Goal: Task Accomplishment & Management: Use online tool/utility

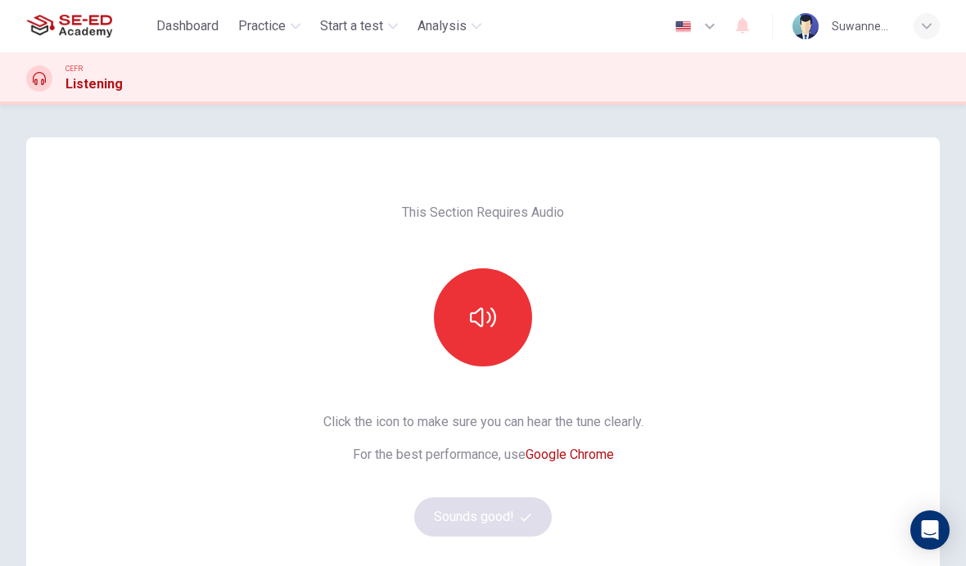
click at [487, 322] on icon "button" at bounding box center [483, 318] width 26 height 20
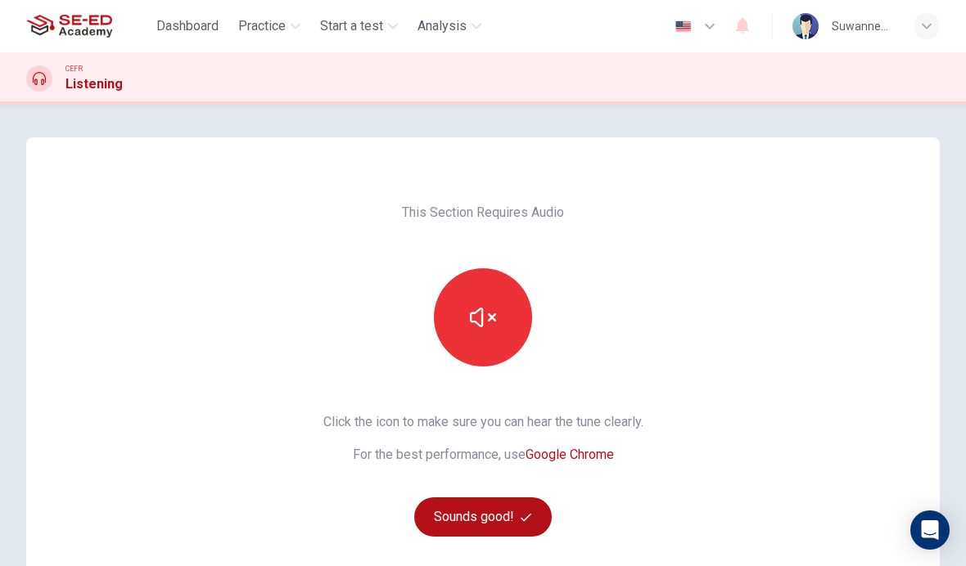
click at [502, 516] on button "Sounds good!" at bounding box center [482, 517] width 137 height 39
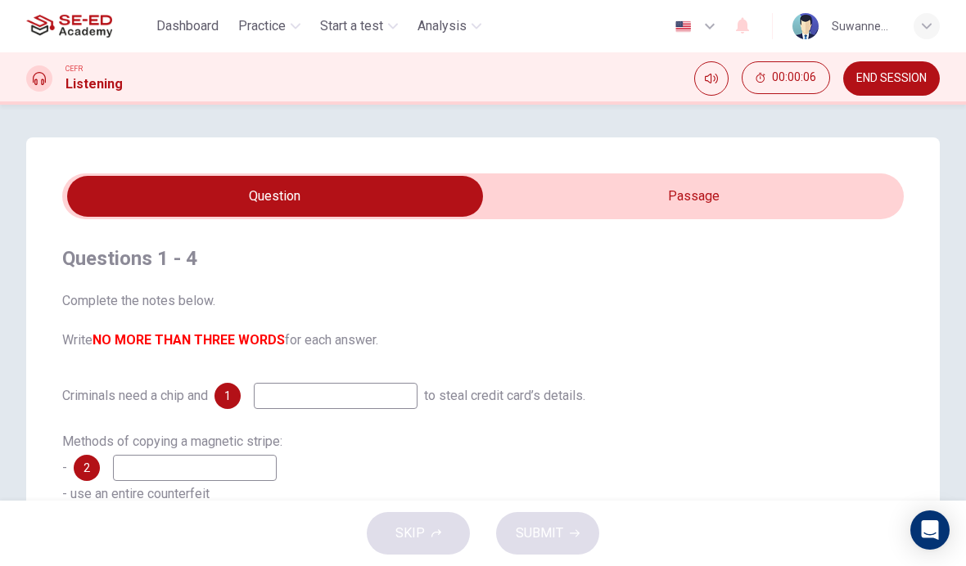
click at [742, 199] on input "checkbox" at bounding box center [275, 196] width 1262 height 41
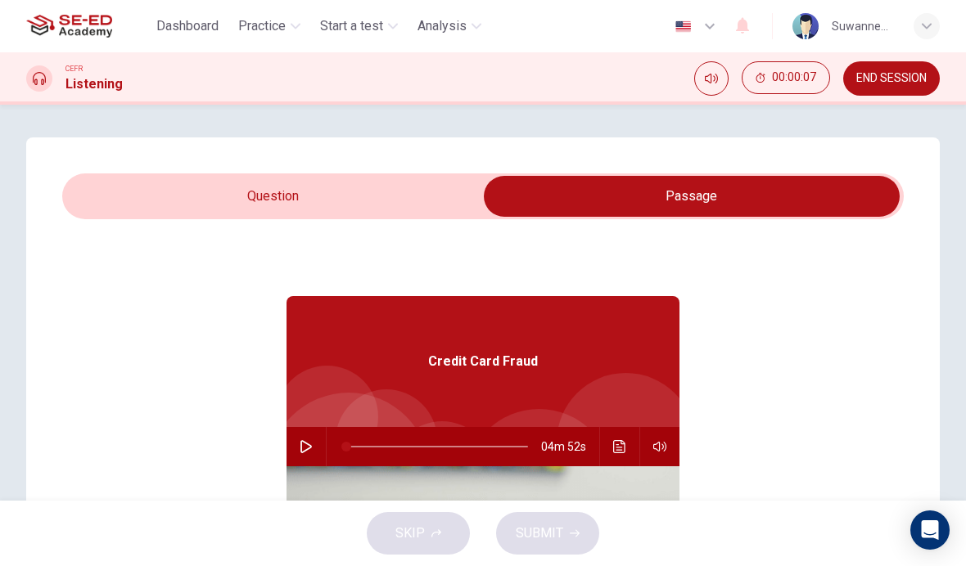
click at [308, 444] on icon "button" at bounding box center [305, 446] width 11 height 13
click at [295, 195] on input "checkbox" at bounding box center [692, 196] width 1262 height 41
checkbox input "false"
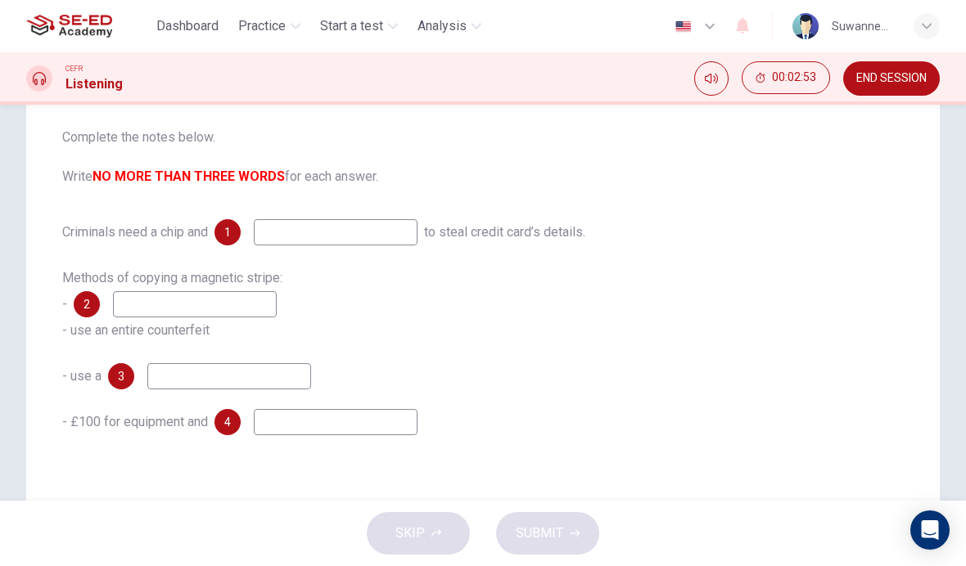
scroll to position [159, 0]
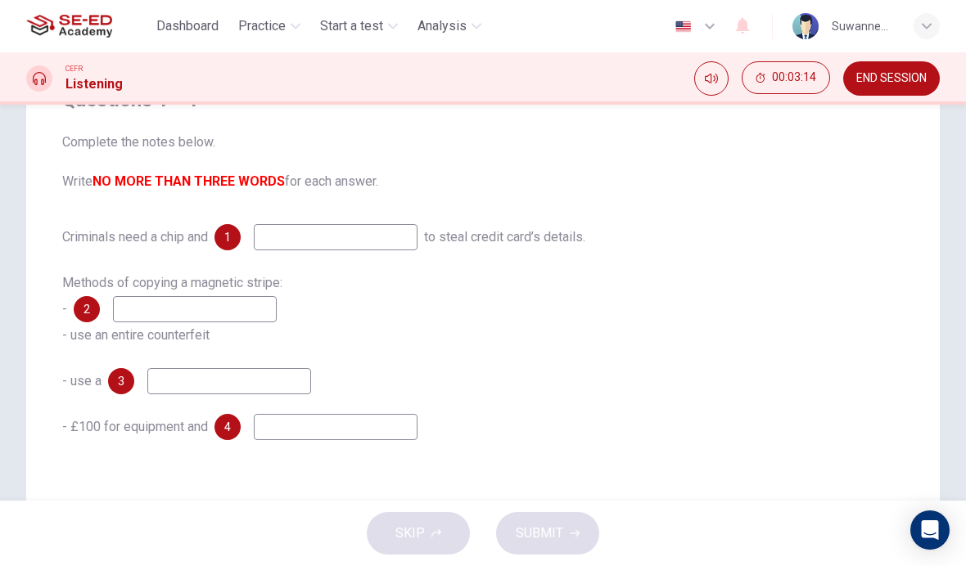
click at [250, 385] on input at bounding box center [229, 381] width 164 height 26
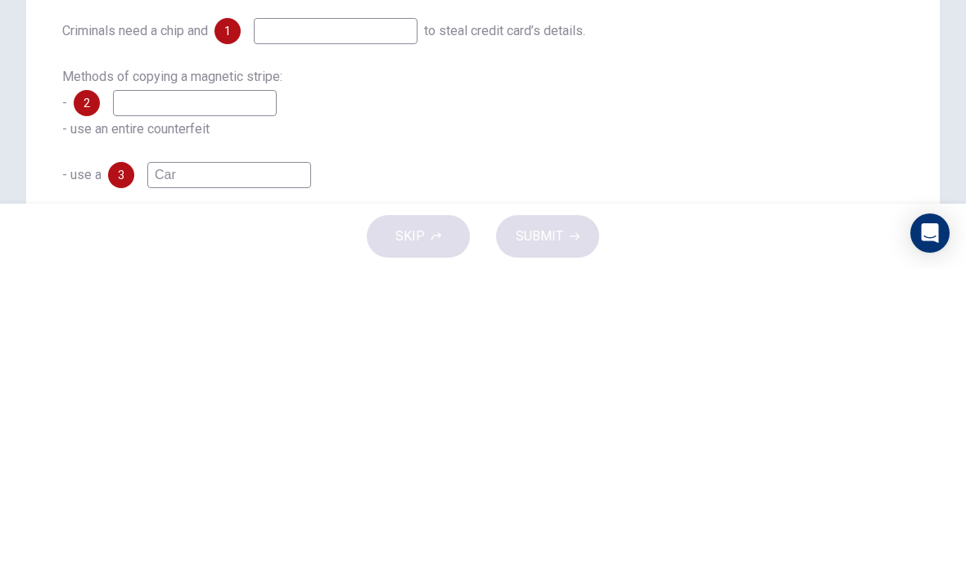
scroll to position [67, 0]
type input "Car"
click at [615, 362] on div "Methods of copying a magnetic stripe: - 2 - use an entire counterfeit" at bounding box center [482, 401] width 841 height 79
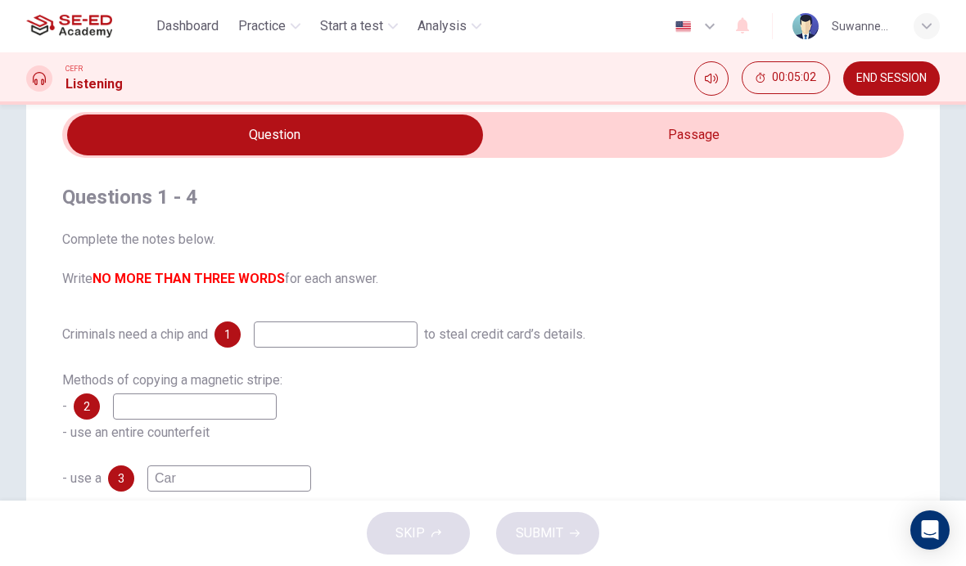
scroll to position [52, 0]
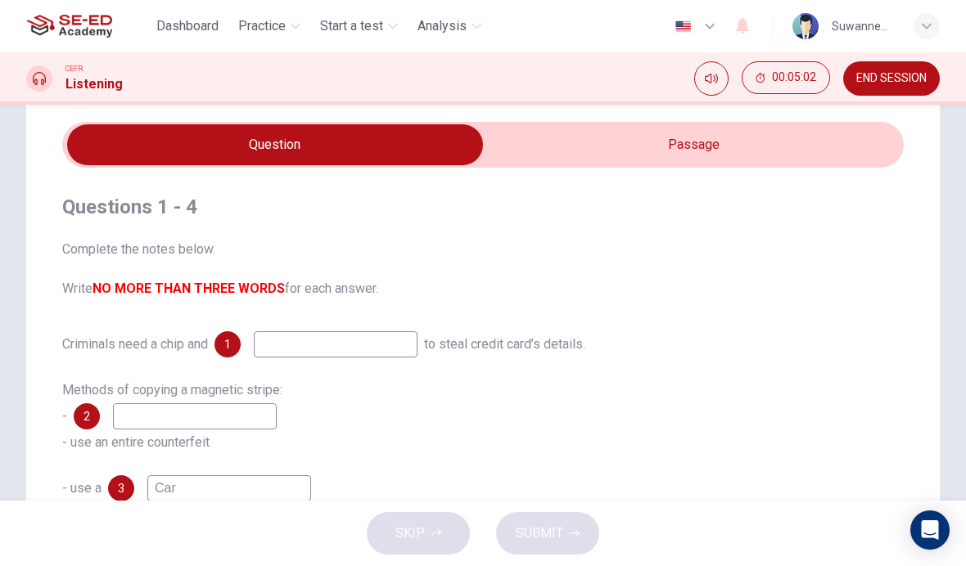
click at [674, 140] on input "checkbox" at bounding box center [275, 144] width 1262 height 41
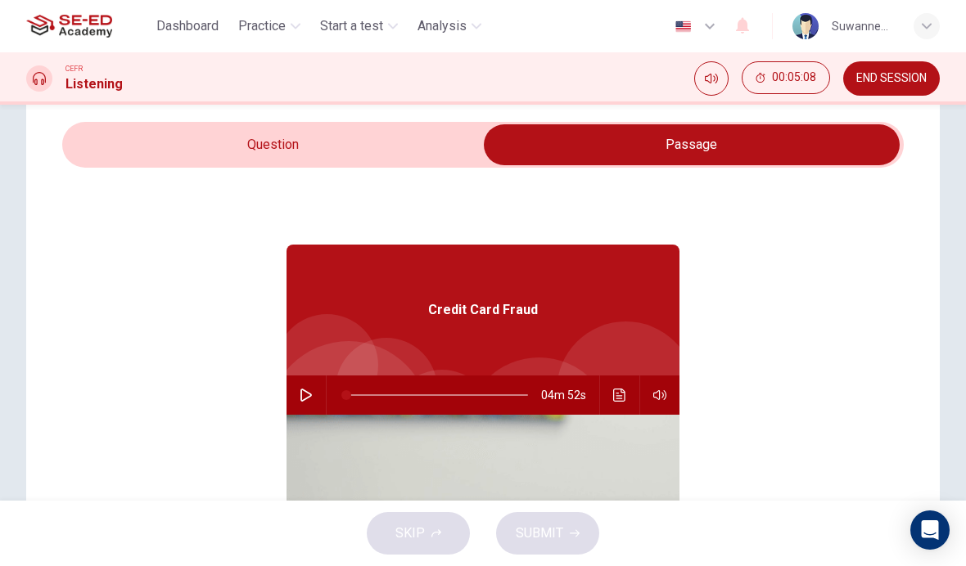
click at [265, 146] on input "checkbox" at bounding box center [692, 144] width 1262 height 41
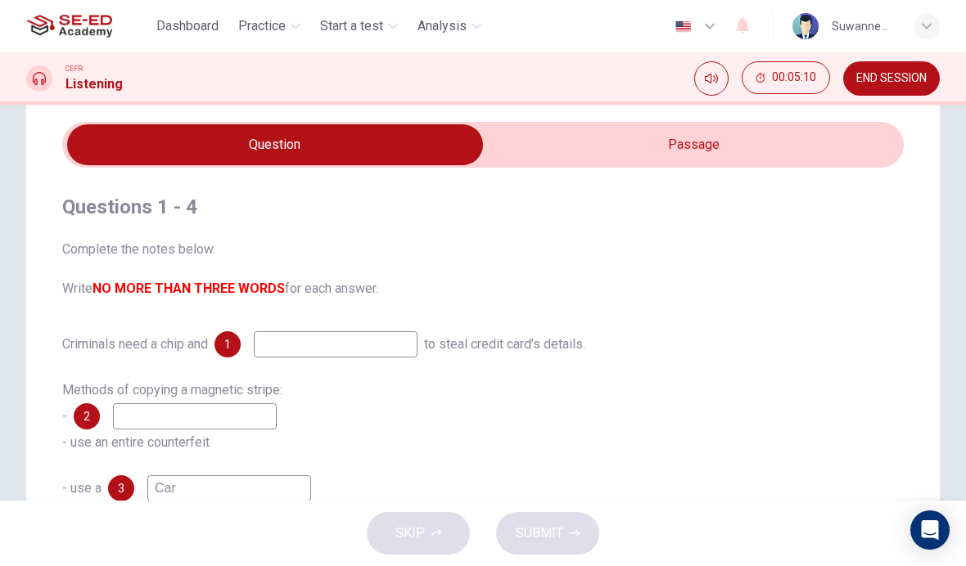
scroll to position [33, 0]
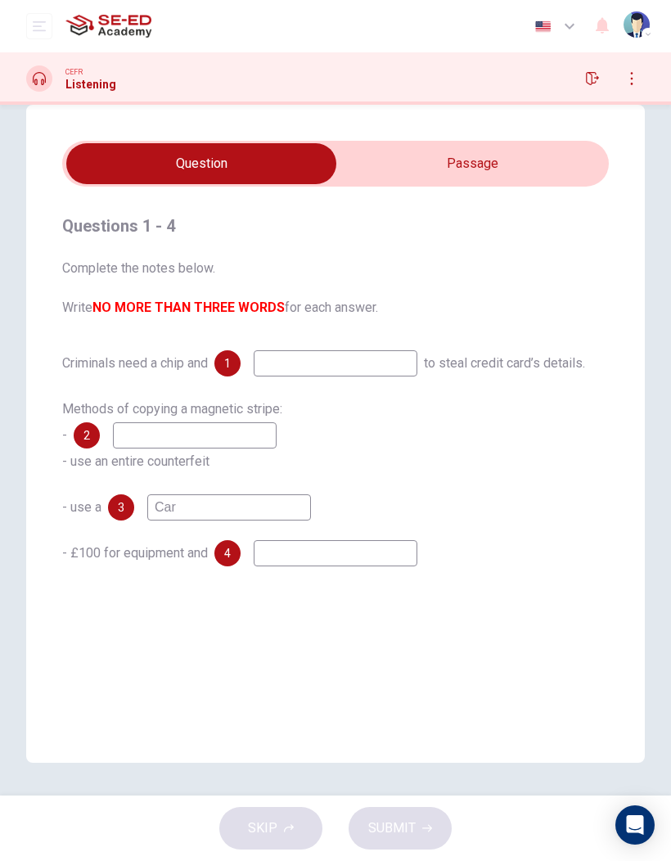
click at [507, 167] on input "checkbox" at bounding box center [201, 163] width 820 height 41
checkbox input "true"
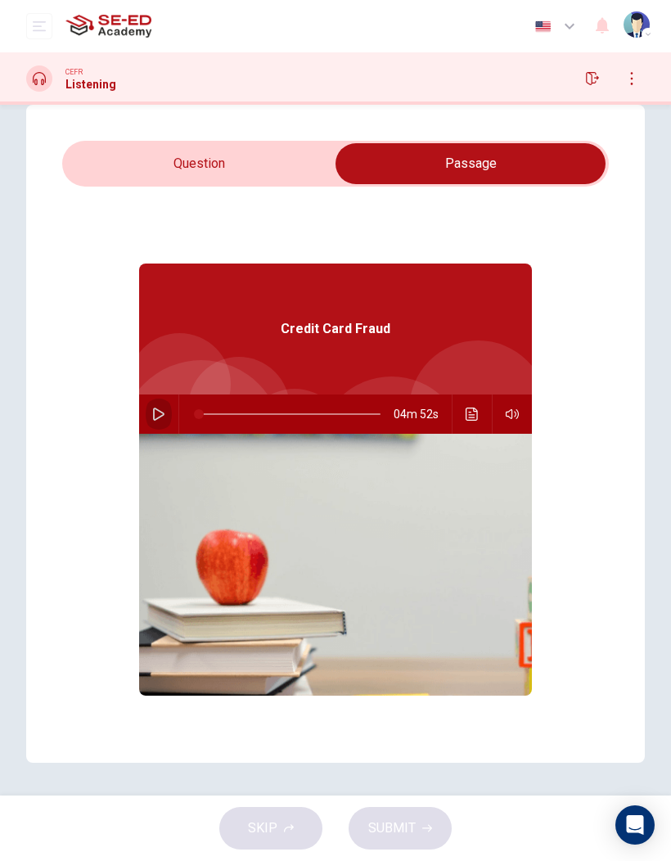
click at [159, 406] on button "button" at bounding box center [159, 413] width 26 height 39
click at [652, 450] on div "Questions 1 - 4 Complete the notes below. Write NO MORE THAN THREE WORDS for ea…" at bounding box center [335, 434] width 671 height 658
type input "4"
click at [187, 159] on input "checkbox" at bounding box center [471, 163] width 820 height 41
checkbox input "false"
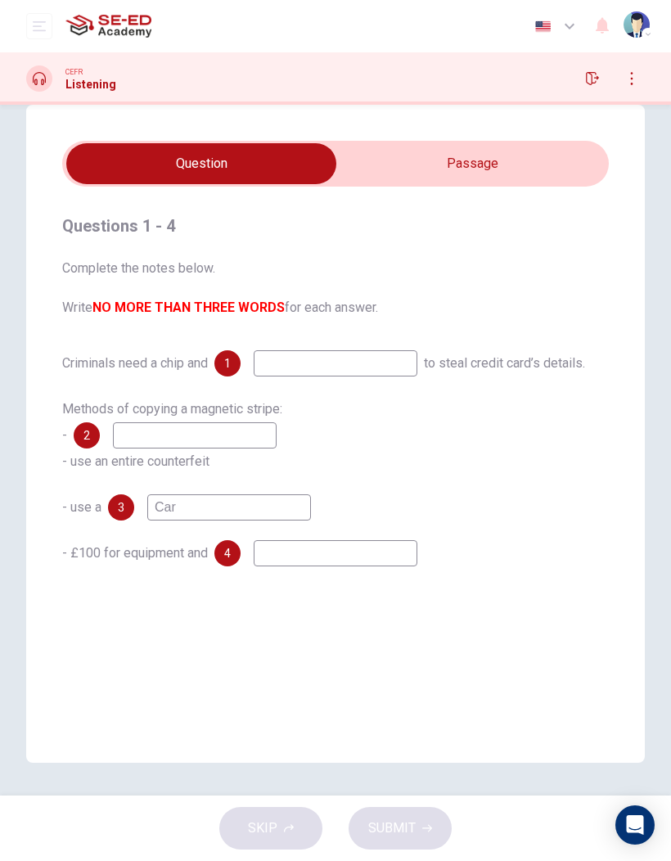
click at [214, 512] on input "Car" at bounding box center [229, 507] width 164 height 26
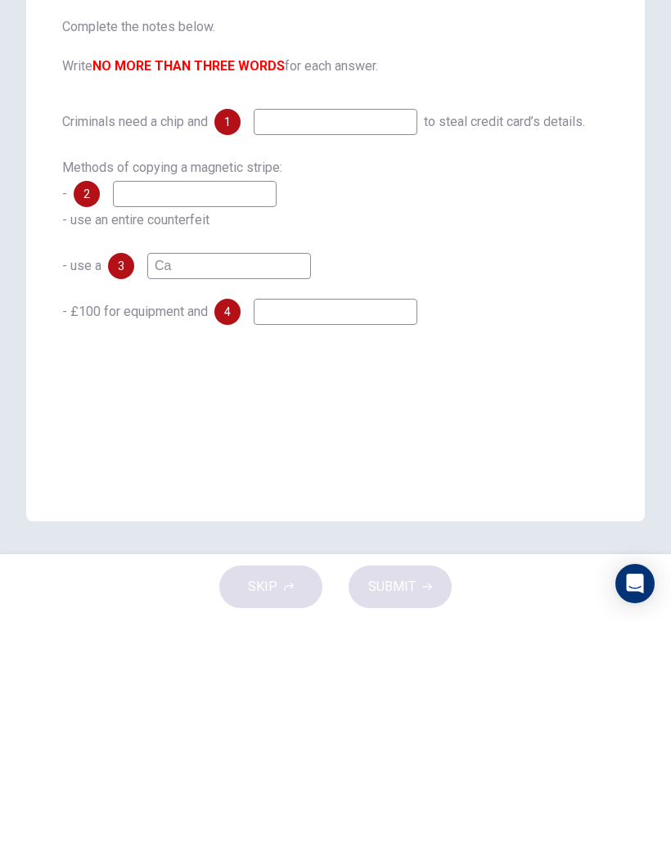
type input "C"
click at [348, 350] on input at bounding box center [336, 363] width 164 height 26
type input "Paid"
click at [229, 494] on input at bounding box center [229, 507] width 164 height 26
type input "Credit card"
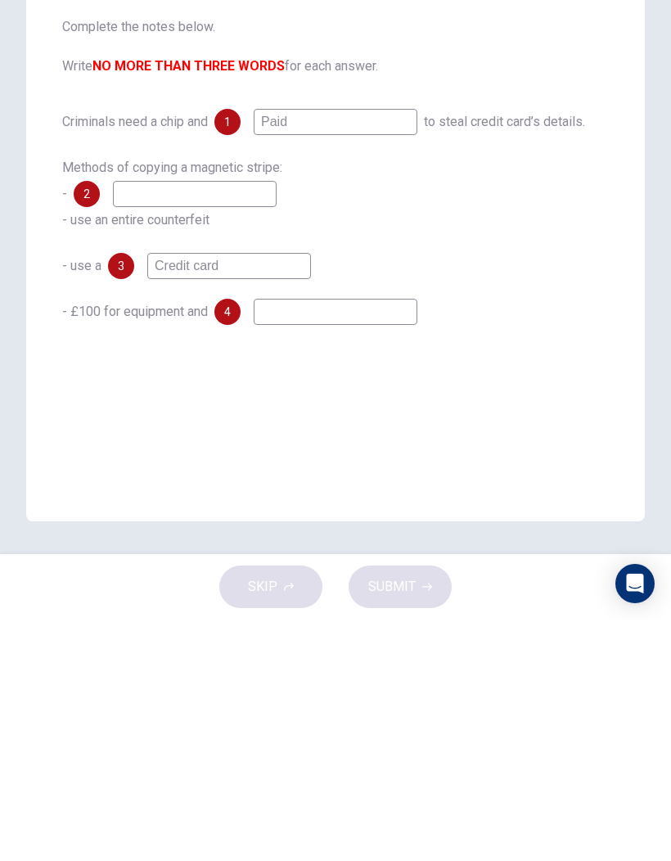
click at [335, 540] on input at bounding box center [336, 553] width 164 height 26
type input "Ropast"
click at [156, 422] on input at bounding box center [195, 435] width 164 height 26
type input "A"
type input "D"
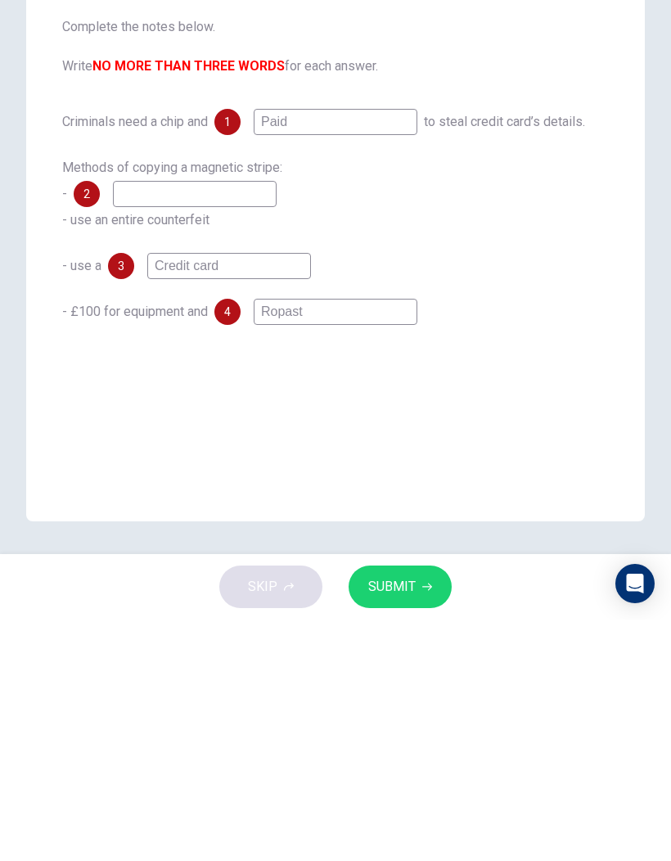
type input "A"
type input "59"
type input "AT"
type input "59"
type input "ATM"
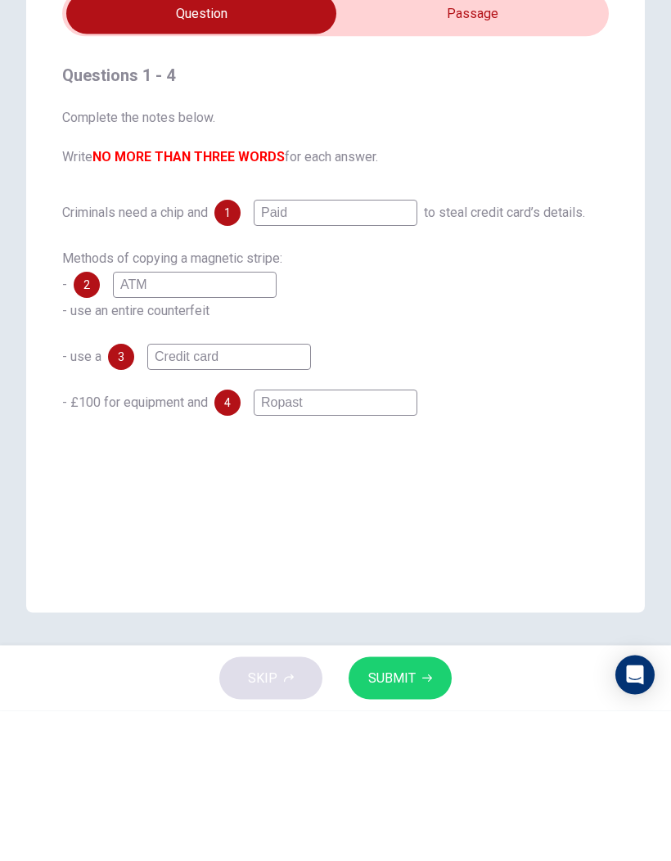
type input "60"
click at [490, 143] on input "checkbox" at bounding box center [201, 163] width 820 height 41
checkbox input "true"
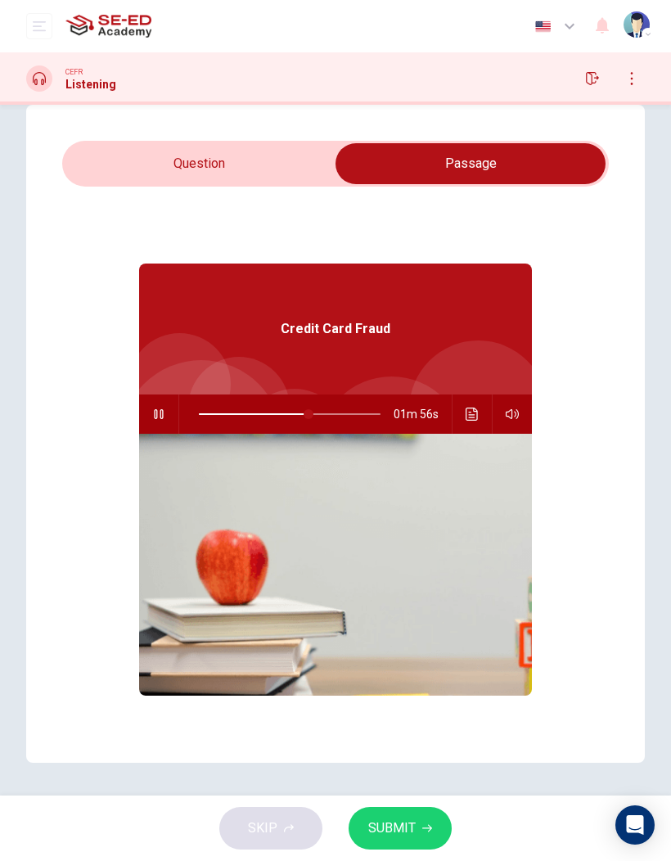
click at [403, 566] on span "SUBMIT" at bounding box center [391, 828] width 47 height 23
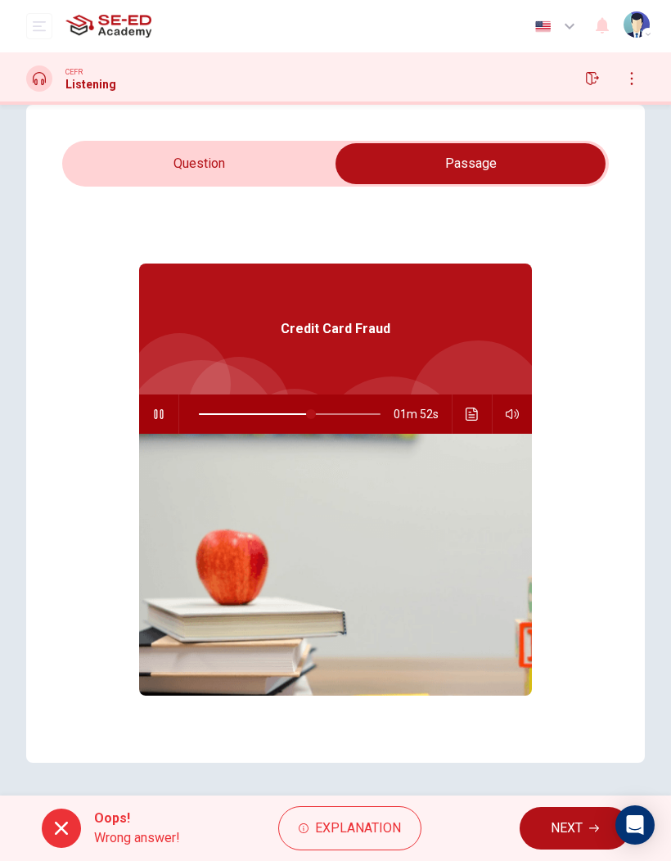
click at [371, 566] on span "Explanation" at bounding box center [358, 828] width 86 height 23
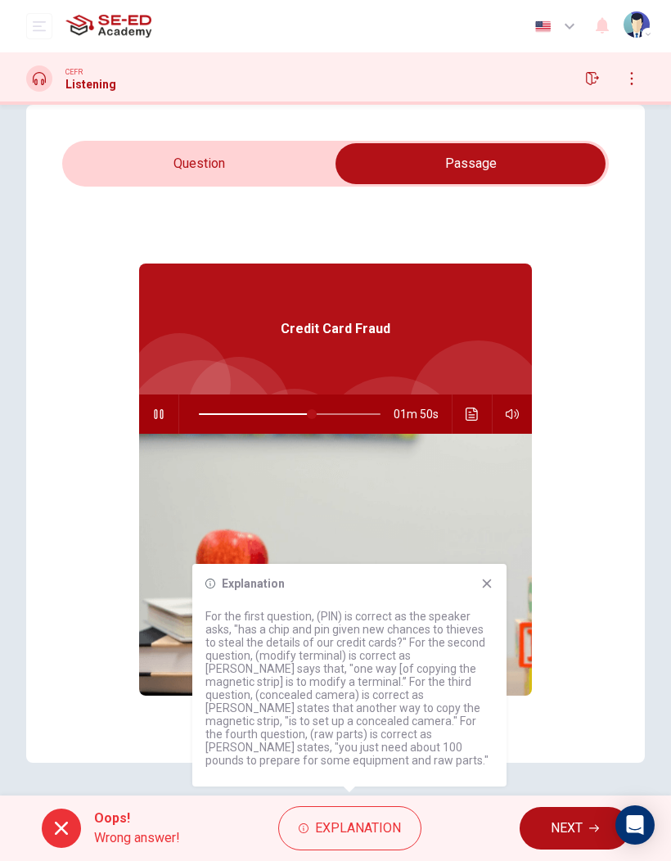
type input "63"
click at [222, 162] on input "checkbox" at bounding box center [471, 163] width 820 height 41
checkbox input "false"
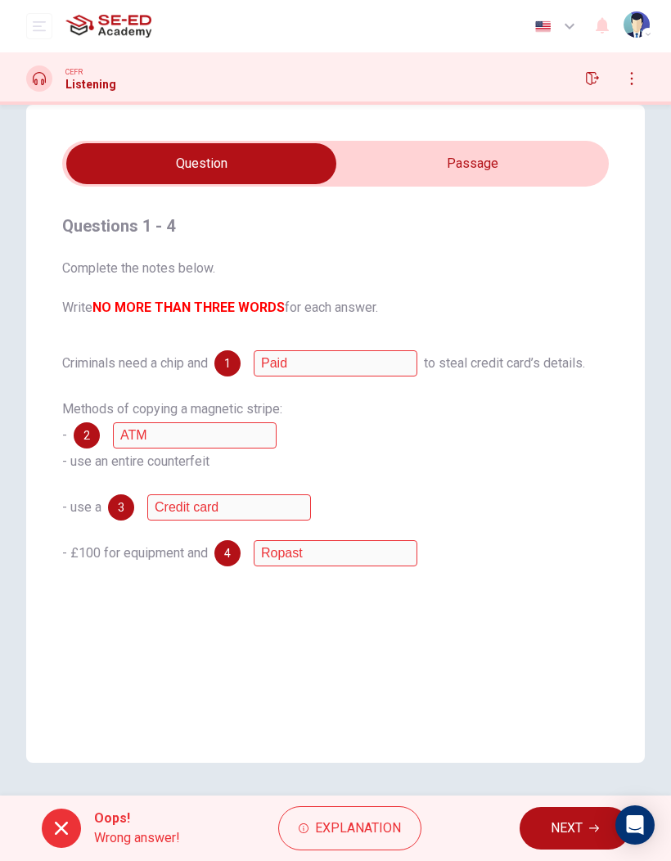
click at [365, 566] on span "Explanation" at bounding box center [358, 828] width 86 height 23
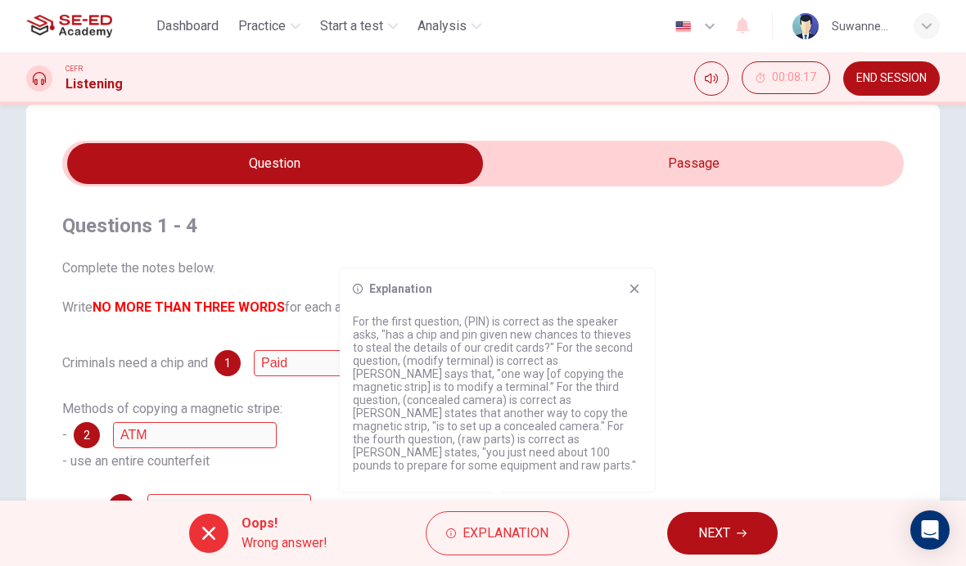
click at [714, 79] on icon "Mute" at bounding box center [711, 79] width 13 height 10
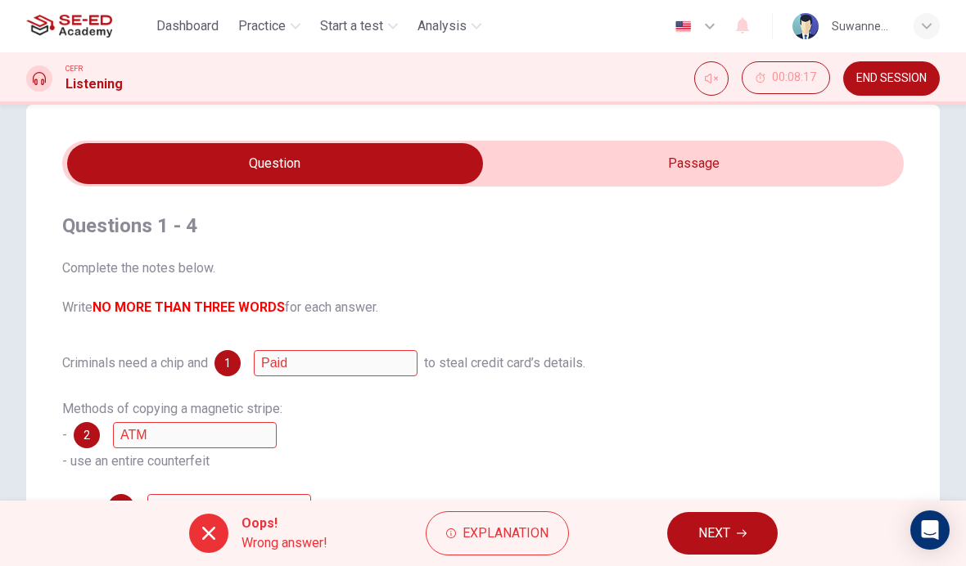
click at [713, 86] on button "Unmute" at bounding box center [711, 78] width 34 height 34
click at [909, 75] on span "END SESSION" at bounding box center [891, 78] width 70 height 13
click at [510, 537] on span "Explanation" at bounding box center [505, 533] width 86 height 23
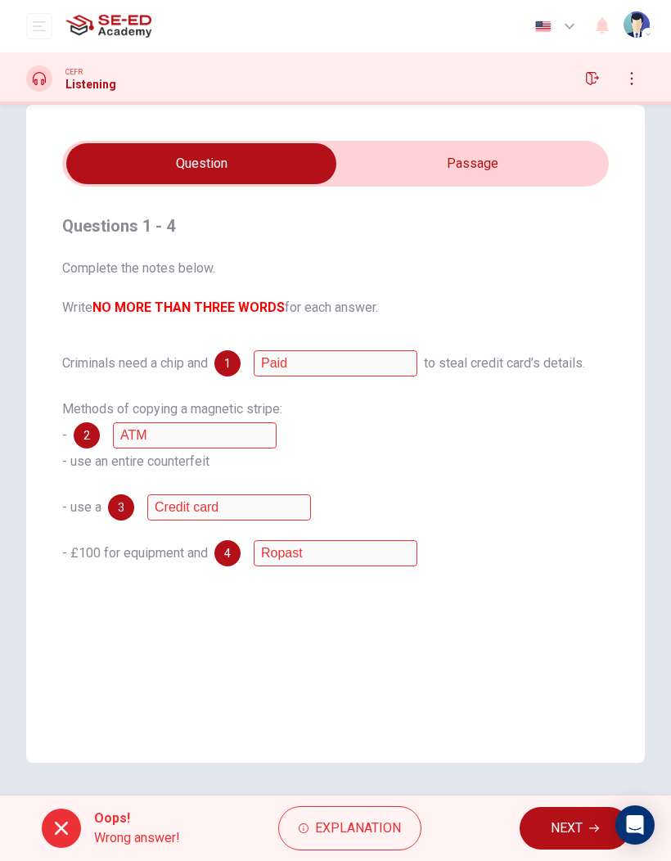
click at [11, 125] on div "Questions 1 - 4 Complete the notes below. Write NO MORE THAN THREE WORDS for ea…" at bounding box center [335, 434] width 671 height 658
